Goal: Browse casually

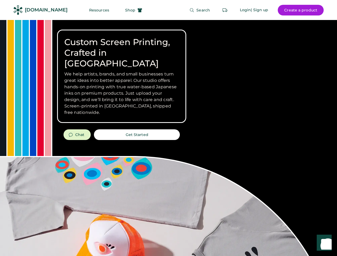
click at [168, 128] on div "Custom Screen Printing, Crafted in [GEOGRAPHIC_DATA] We help artists, brands, a…" at bounding box center [168, 189] width 337 height 339
click at [168, 138] on div "Custom Screen Printing, Crafted in [GEOGRAPHIC_DATA] We help artists, brands, a…" at bounding box center [168, 189] width 337 height 339
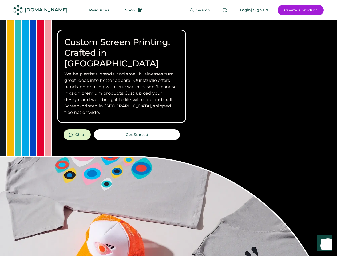
click at [168, 138] on div "Custom Screen Printing, Crafted in [GEOGRAPHIC_DATA] We help artists, brands, a…" at bounding box center [168, 189] width 337 height 339
click at [122, 76] on h3 "We help artists, brands, and small businesses turn great ideas into better appa…" at bounding box center [121, 93] width 115 height 45
click at [122, 71] on h3 "We help artists, brands, and small businesses turn great ideas into better appa…" at bounding box center [121, 93] width 115 height 45
click at [122, 47] on h1 "Custom Screen Printing, Crafted in [GEOGRAPHIC_DATA]" at bounding box center [121, 53] width 115 height 32
